Goal: Information Seeking & Learning: Learn about a topic

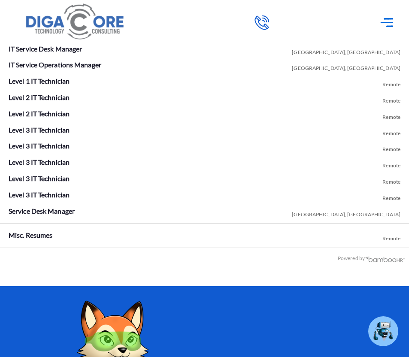
scroll to position [1637, 0]
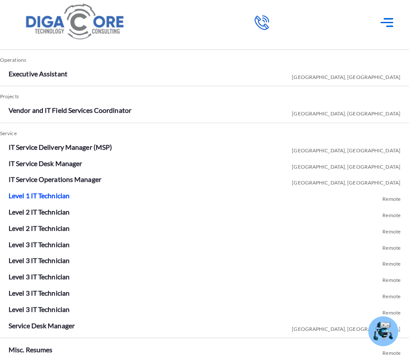
click at [52, 196] on link "Level 1 IT Technician" at bounding box center [39, 196] width 61 height 8
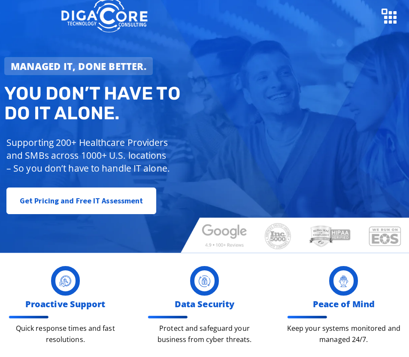
scroll to position [115, 0]
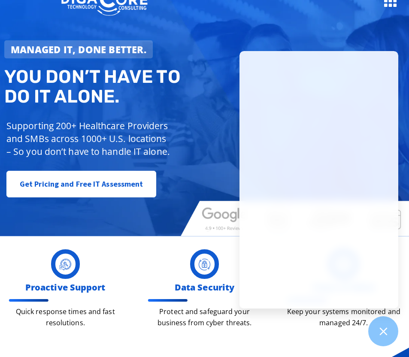
click at [179, 98] on h2 "You don’t have to do IT alone." at bounding box center [106, 87] width 204 height 40
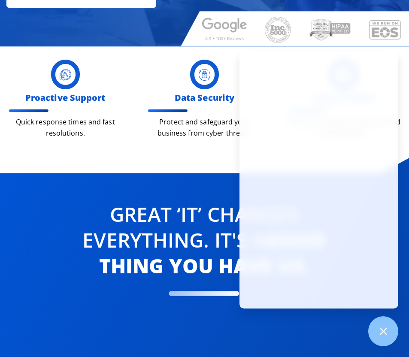
scroll to position [344, 0]
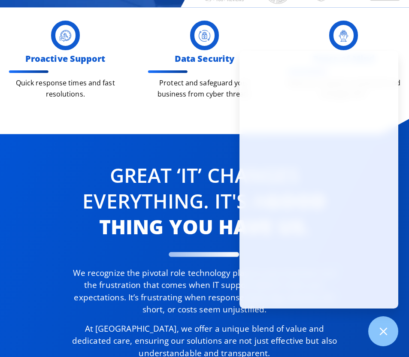
click at [201, 132] on div "Great ‘IT’ changes Everything. It's a good thing you have us. We recognize the …" at bounding box center [204, 269] width 409 height 305
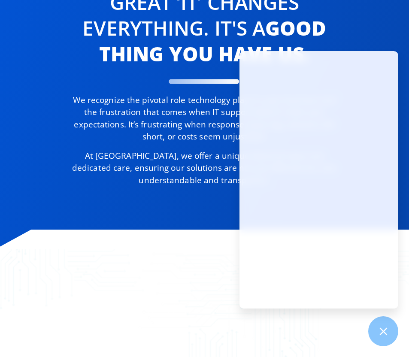
scroll to position [572, 0]
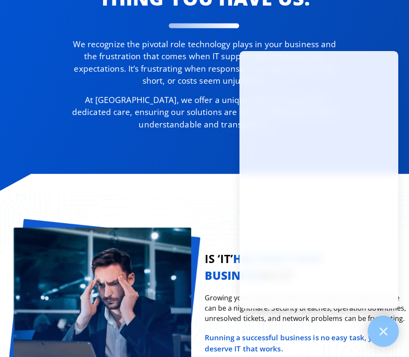
click at [383, 337] on div at bounding box center [383, 331] width 31 height 31
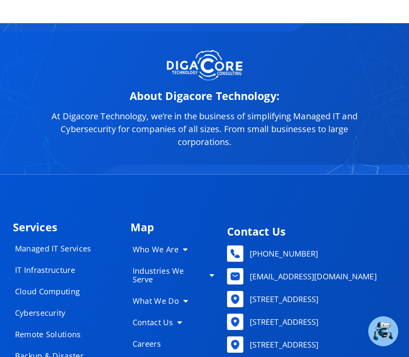
scroll to position [4352, 0]
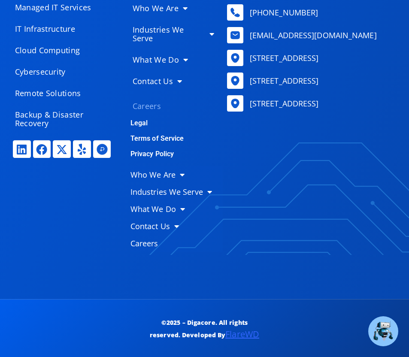
click at [150, 107] on link "Careers" at bounding box center [173, 105] width 99 height 17
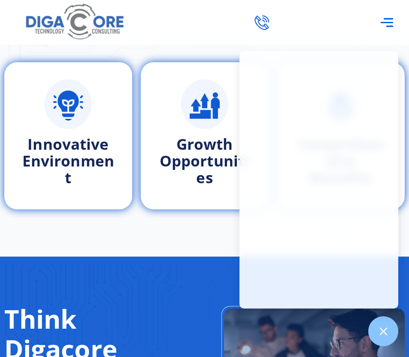
scroll to position [458, 0]
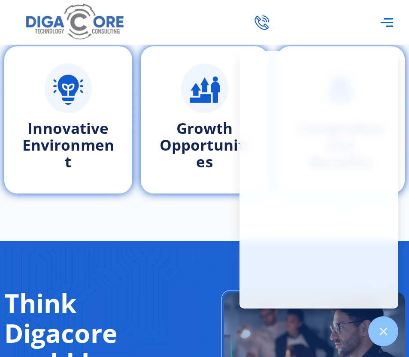
click at [388, 23] on icon "Menu Toggle" at bounding box center [390, 22] width 6 height 1
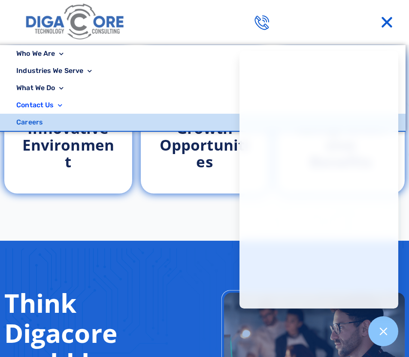
click at [36, 120] on link "Careers" at bounding box center [201, 122] width 409 height 17
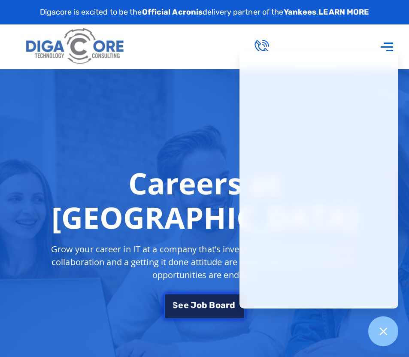
click at [206, 301] on span "b" at bounding box center [205, 305] width 6 height 9
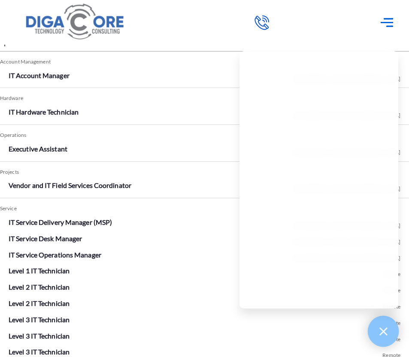
click at [377, 326] on div at bounding box center [383, 331] width 31 height 31
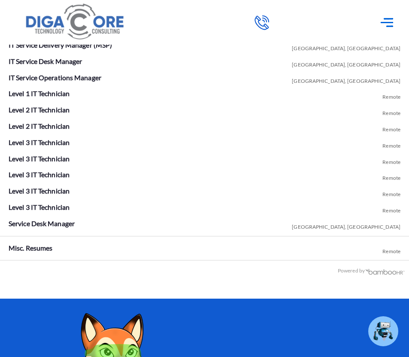
scroll to position [1693, 0]
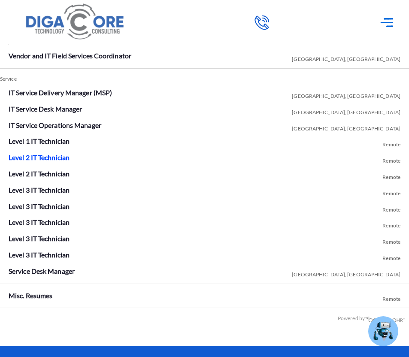
click at [46, 157] on link "Level 2 IT Technician" at bounding box center [39, 157] width 61 height 8
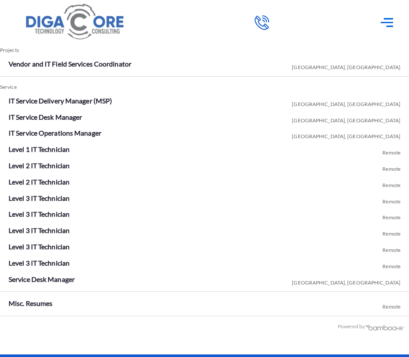
scroll to position [1693, 0]
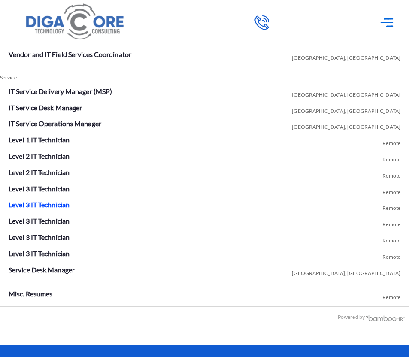
click at [47, 204] on link "Level 3 IT Technician" at bounding box center [39, 205] width 61 height 8
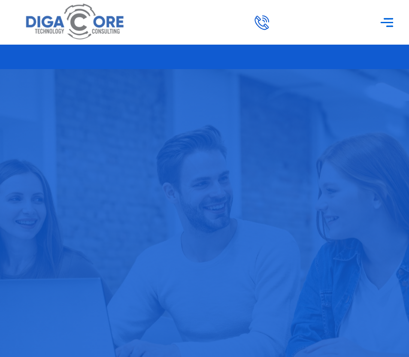
scroll to position [1693, 0]
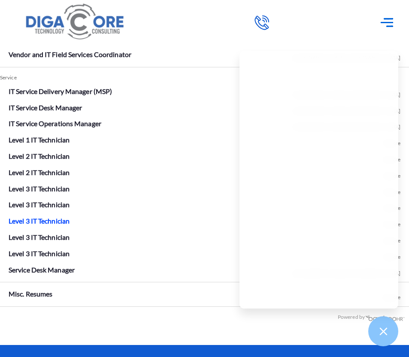
click at [54, 217] on link "Level 3 IT Technician" at bounding box center [39, 221] width 61 height 8
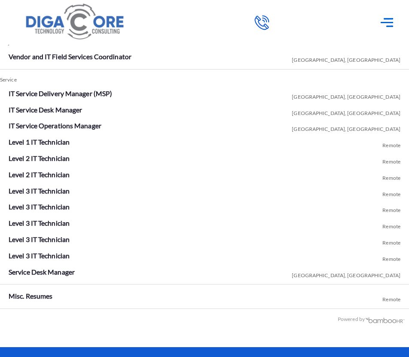
scroll to position [1693, 0]
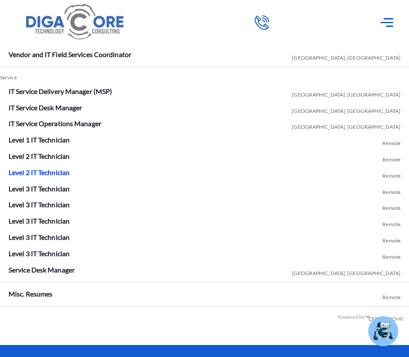
click at [54, 170] on link "Level 2 IT Technician" at bounding box center [39, 172] width 61 height 8
